Goal: Register for event/course

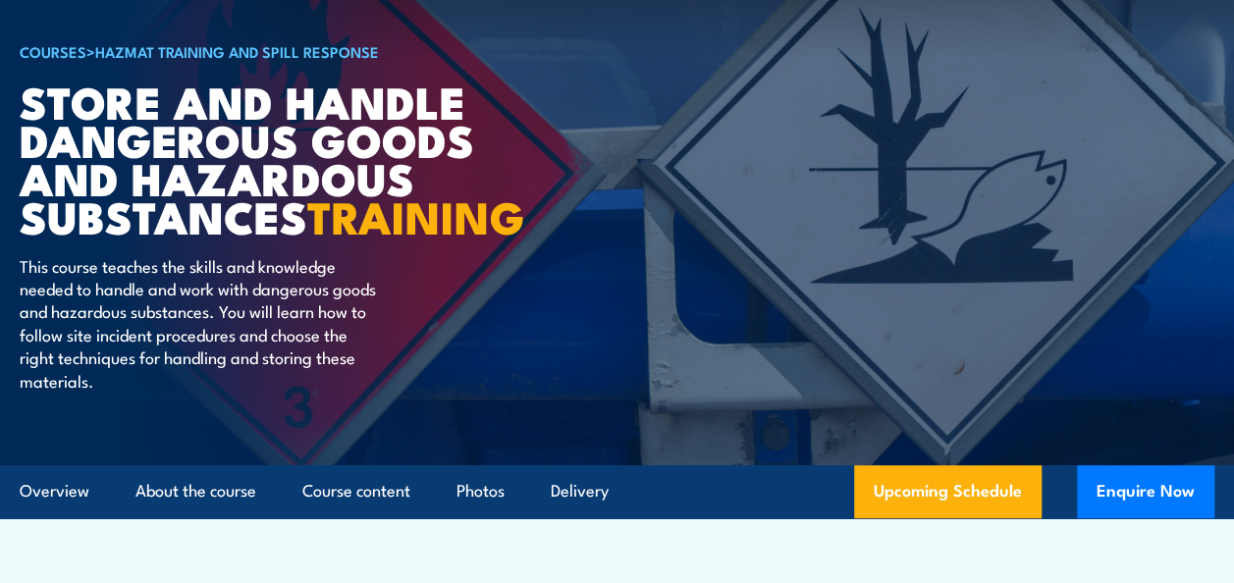
scroll to position [196, 0]
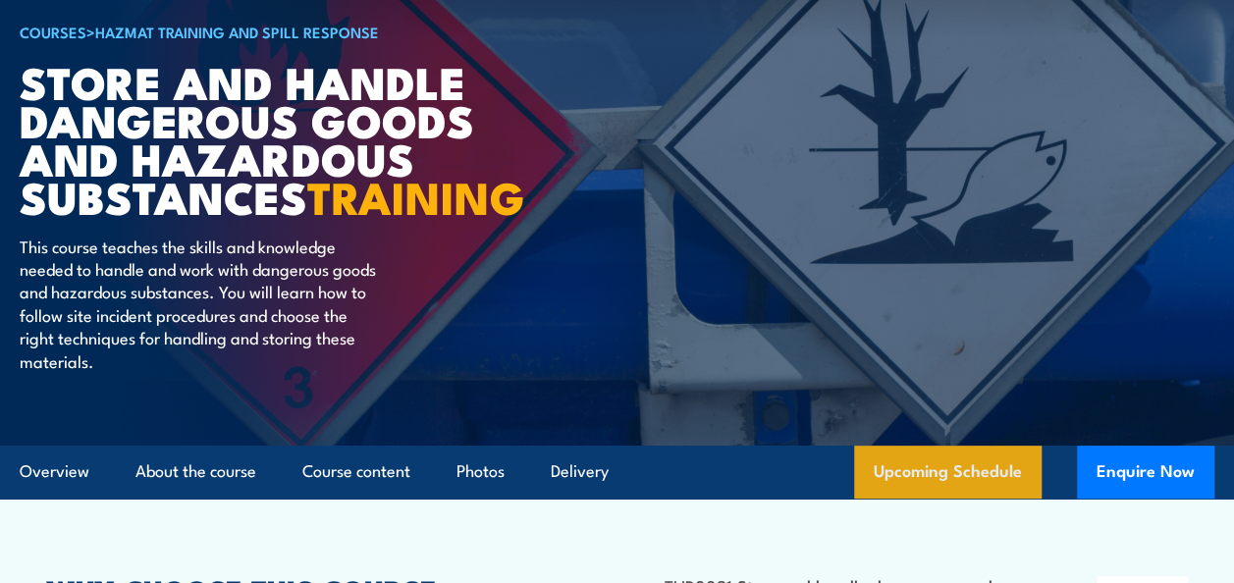
click at [936, 499] on link "Upcoming Schedule" at bounding box center [947, 472] width 187 height 53
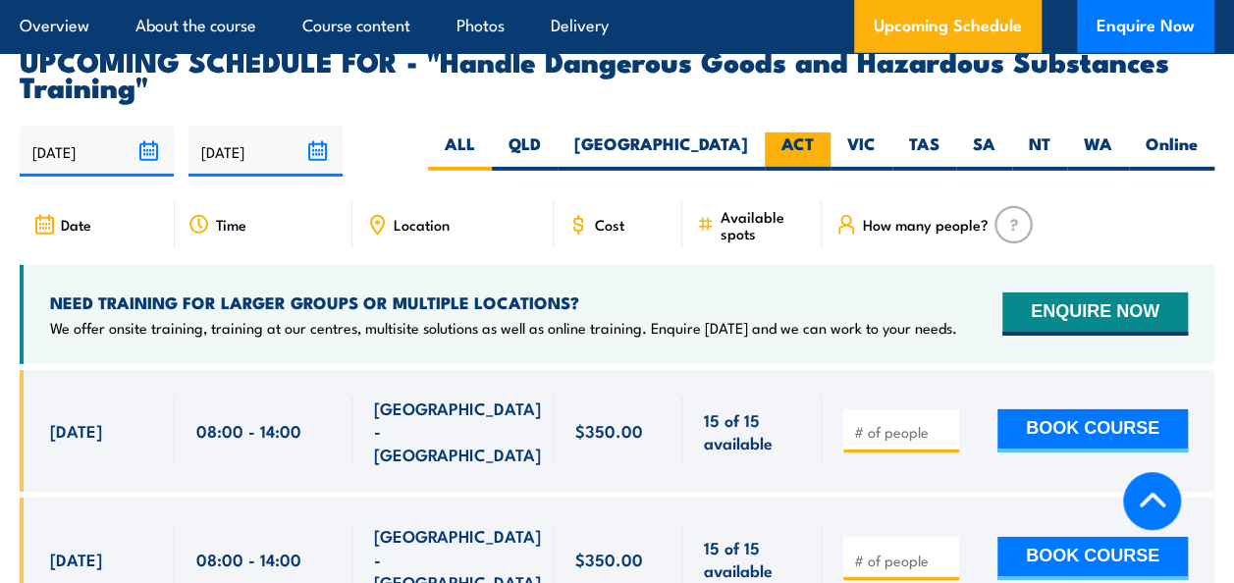
scroll to position [2903, 0]
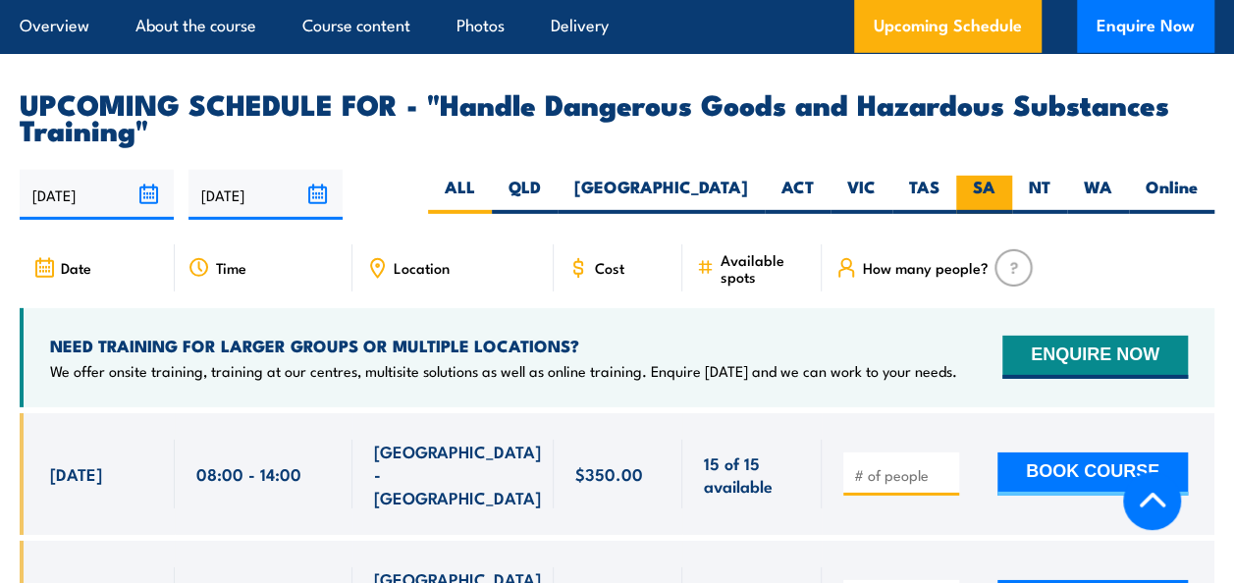
click at [976, 214] on label "SA" at bounding box center [984, 195] width 56 height 38
click at [995, 188] on input "SA" at bounding box center [1001, 182] width 13 height 13
radio input "true"
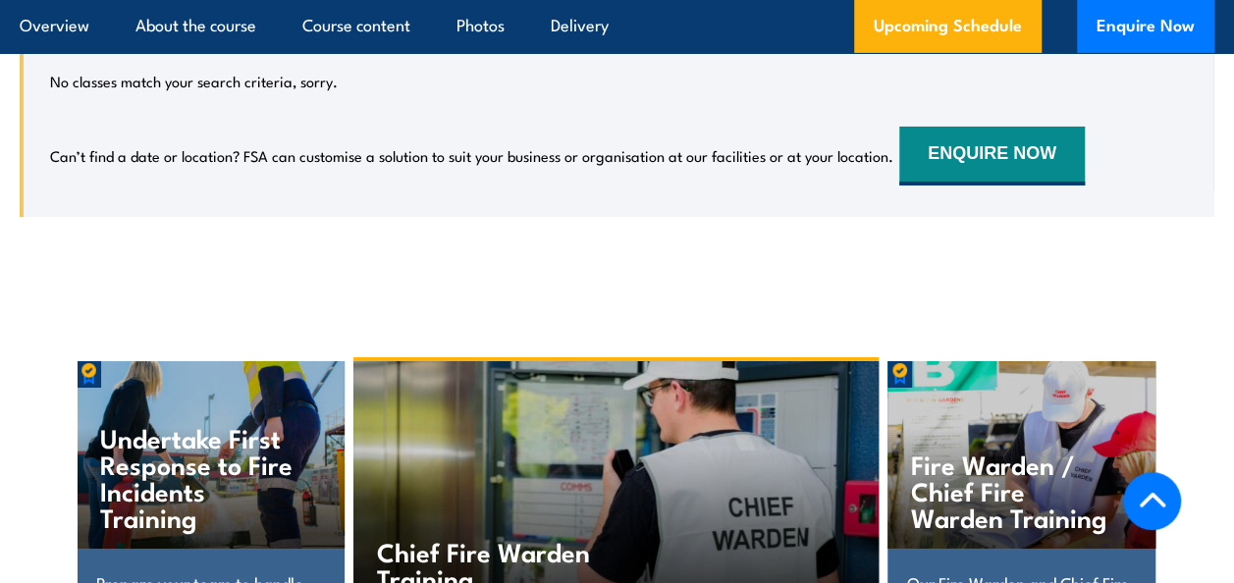
scroll to position [3001, 0]
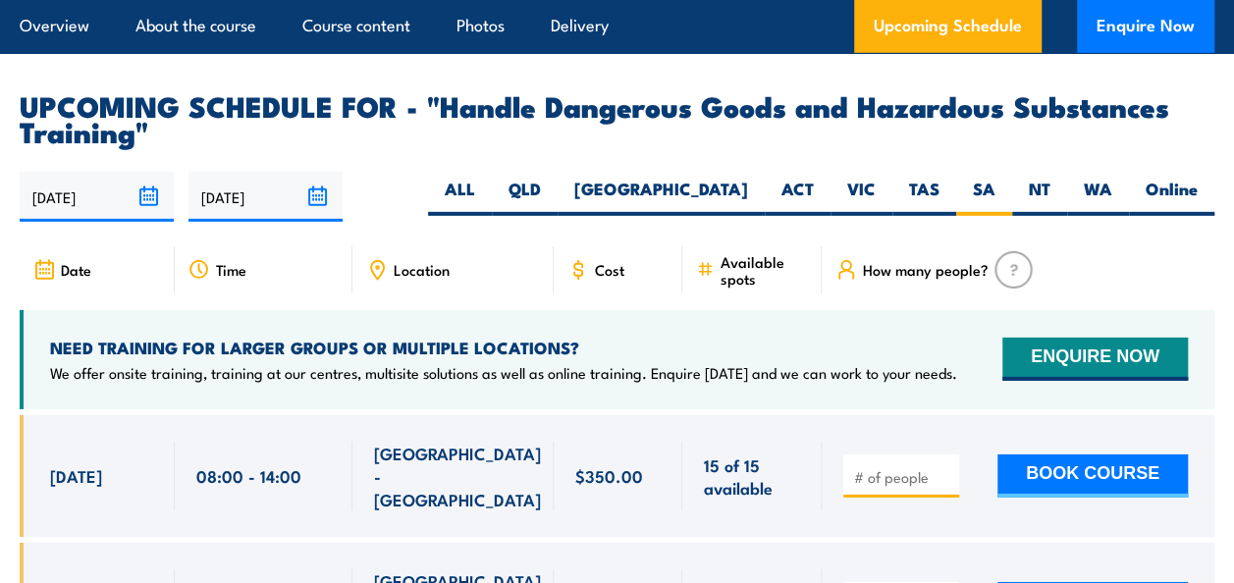
scroll to position [2903, 0]
